Goal: Task Accomplishment & Management: Manage account settings

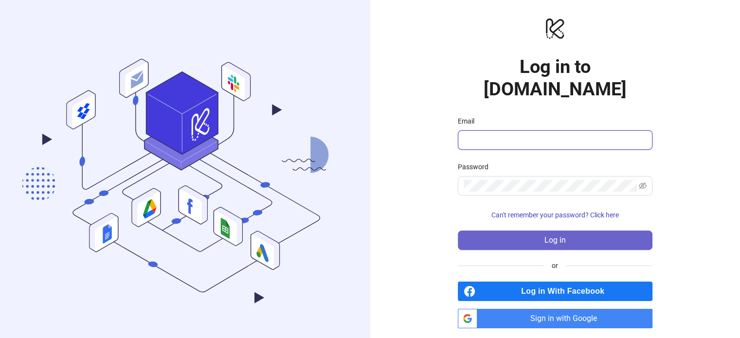
type input "**********"
click at [576, 233] on button "Log in" at bounding box center [555, 240] width 195 height 19
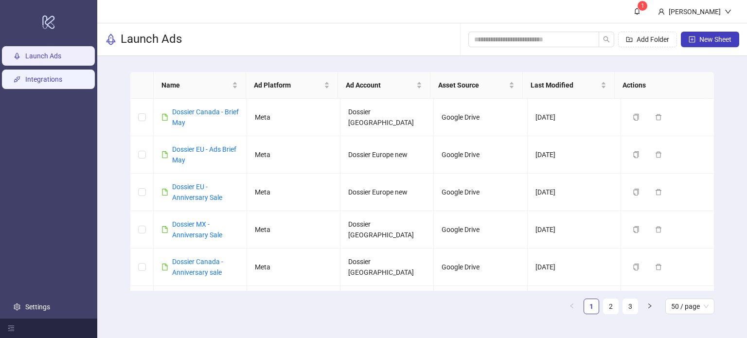
click at [57, 82] on link "Integrations" at bounding box center [43, 79] width 37 height 8
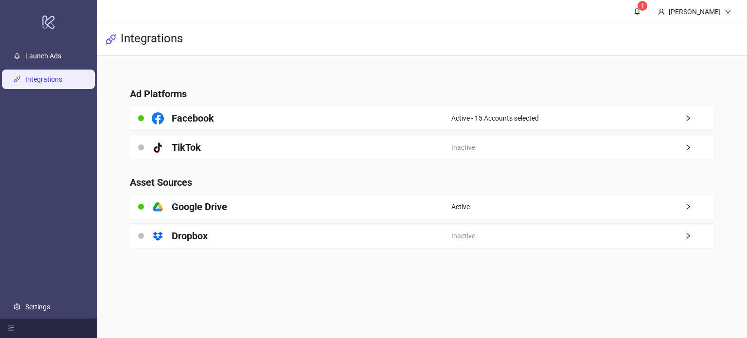
click at [310, 88] on h4 "Ad Platforms" at bounding box center [422, 94] width 584 height 14
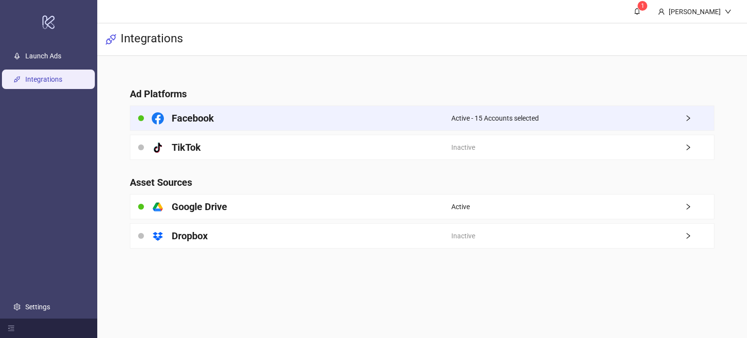
click at [344, 107] on div "Facebook" at bounding box center [290, 118] width 321 height 24
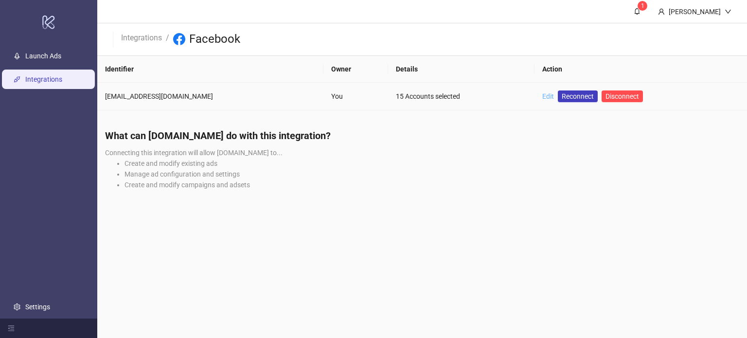
click at [543, 96] on link "Edit" at bounding box center [549, 96] width 12 height 8
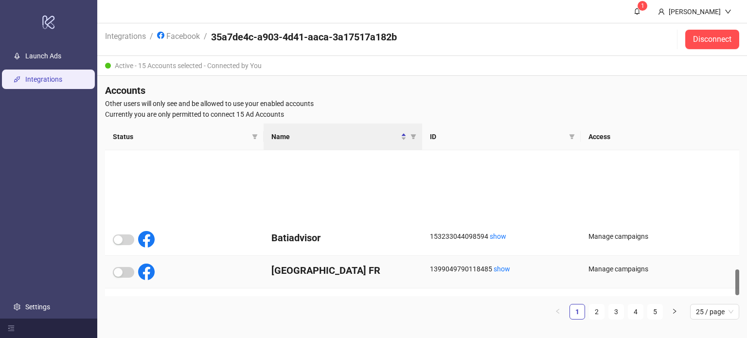
scroll to position [669, 0]
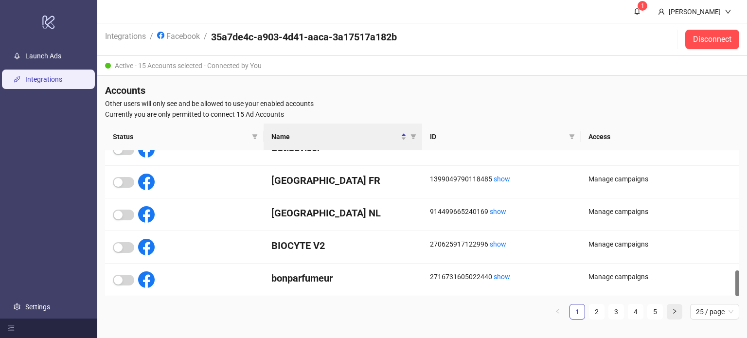
click at [676, 311] on icon "right" at bounding box center [674, 311] width 3 height 5
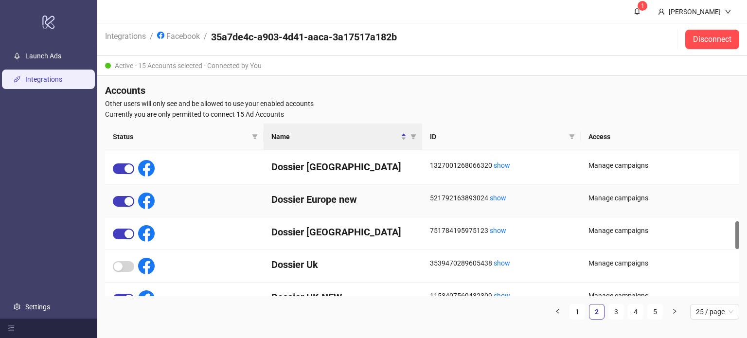
scroll to position [362, 0]
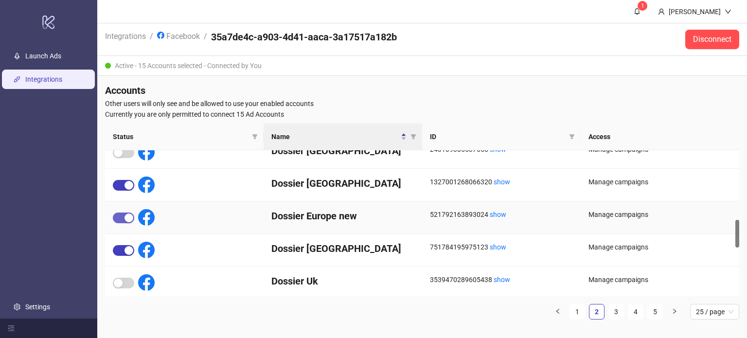
click at [125, 216] on div "button" at bounding box center [129, 218] width 9 height 9
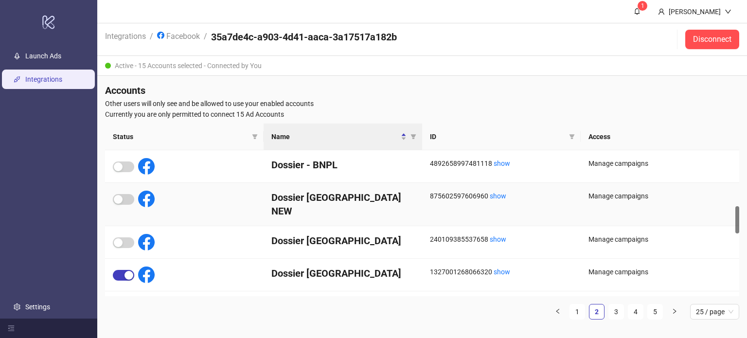
scroll to position [300, 0]
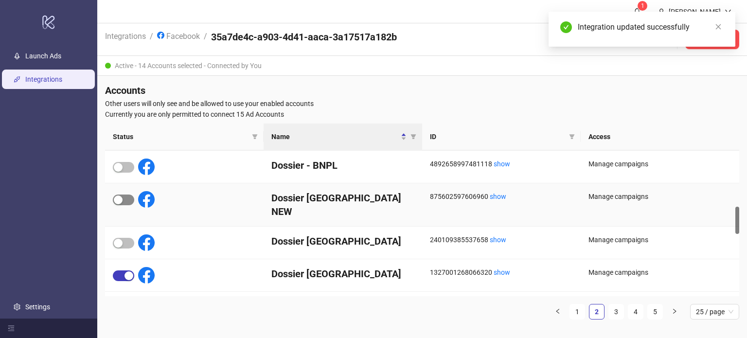
click at [123, 199] on button "button" at bounding box center [123, 200] width 21 height 11
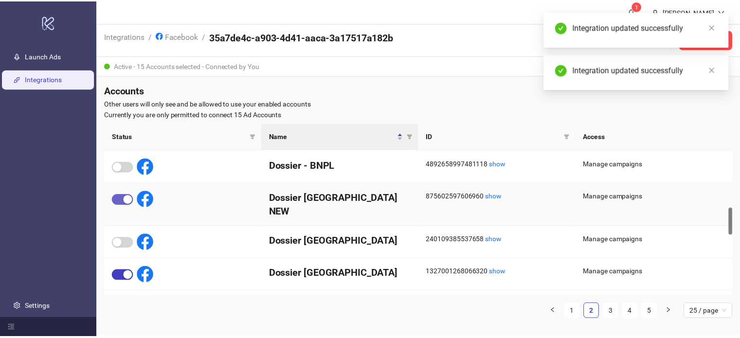
scroll to position [330, 0]
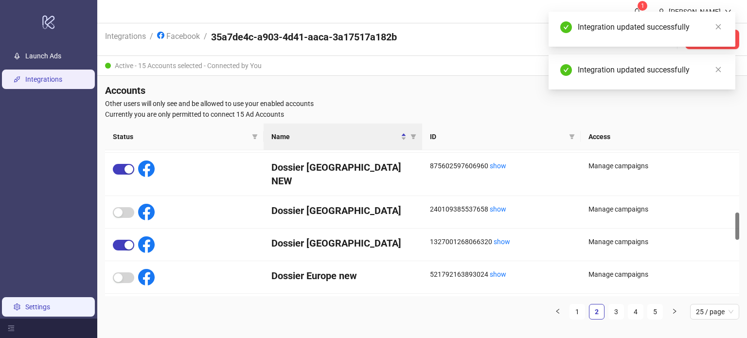
click at [39, 311] on link "Settings" at bounding box center [37, 307] width 25 height 8
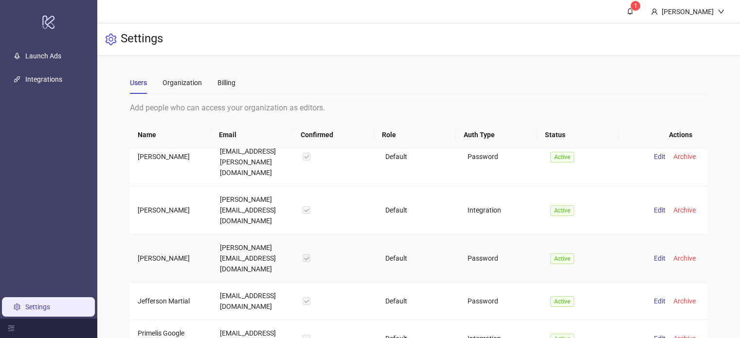
scroll to position [225, 0]
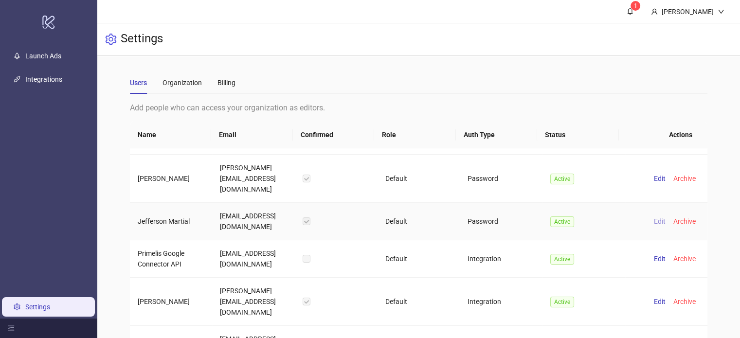
click at [654, 218] on span "Edit" at bounding box center [660, 222] width 12 height 8
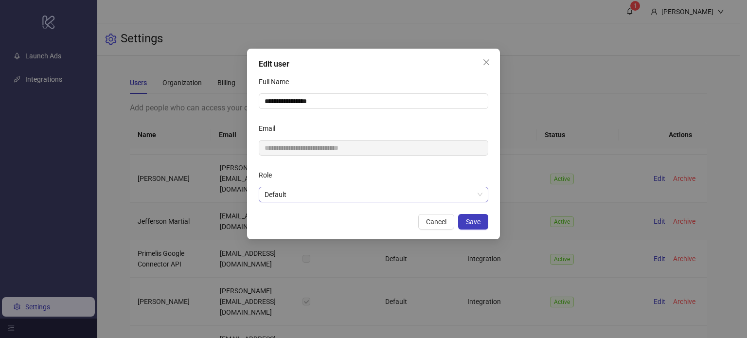
click at [343, 192] on span "Default" at bounding box center [374, 194] width 218 height 15
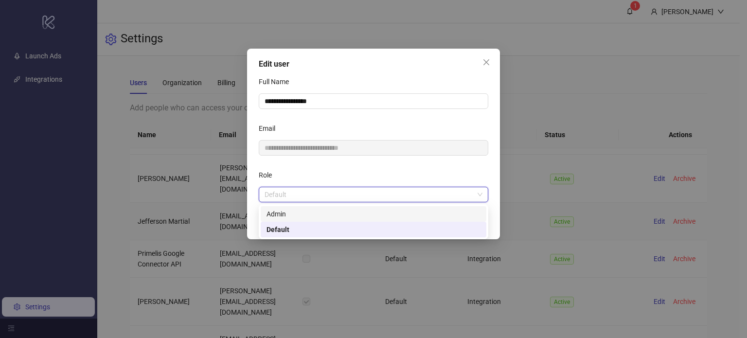
drag, startPoint x: 304, startPoint y: 210, endPoint x: 278, endPoint y: 215, distance: 26.2
click at [278, 215] on div "Admin" at bounding box center [374, 214] width 214 height 11
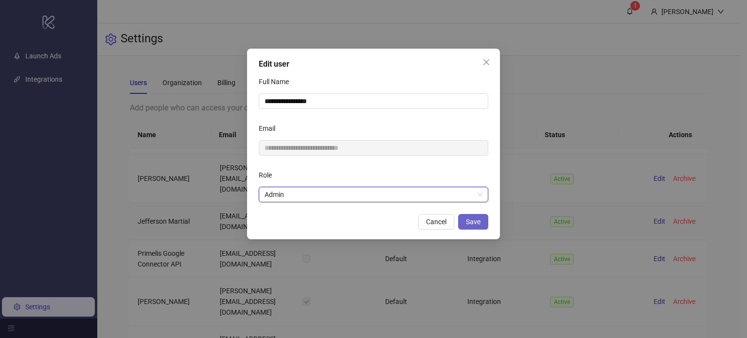
click at [481, 221] on button "Save" at bounding box center [473, 222] width 30 height 16
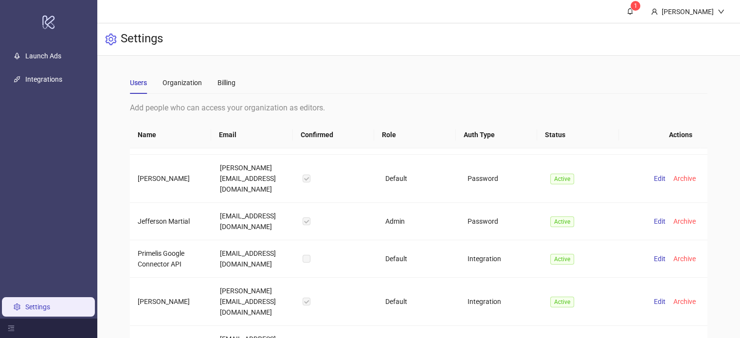
click at [509, 44] on div "Settings" at bounding box center [418, 39] width 643 height 33
